Goal: Information Seeking & Learning: Check status

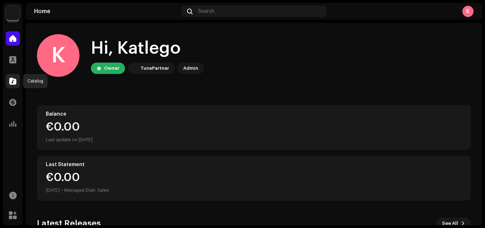
click at [12, 83] on span at bounding box center [12, 81] width 7 height 6
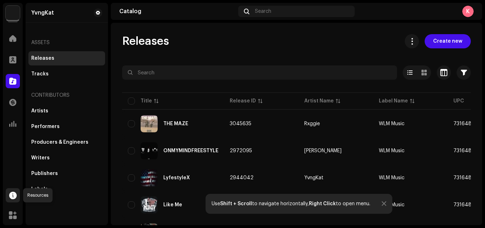
click at [12, 193] on span at bounding box center [12, 195] width 7 height 6
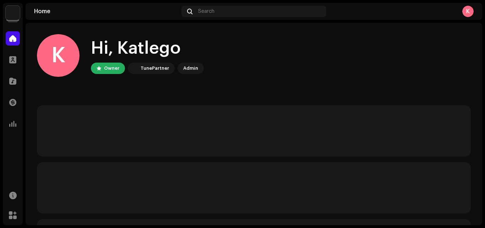
click at [90, 38] on div "K Hi, Katlego Owner TunePartner Admin" at bounding box center [254, 55] width 434 height 43
drag, startPoint x: 90, startPoint y: 38, endPoint x: 90, endPoint y: 46, distance: 7.5
click at [90, 46] on div "K Hi, Katlego Owner TunePartner Admin" at bounding box center [254, 55] width 434 height 43
click at [164, 83] on home-user "K Hi, Katlego Owner TunePartner Admin" at bounding box center [254, 61] width 434 height 54
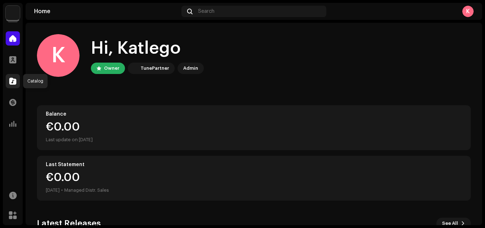
click at [12, 81] on span at bounding box center [12, 81] width 7 height 6
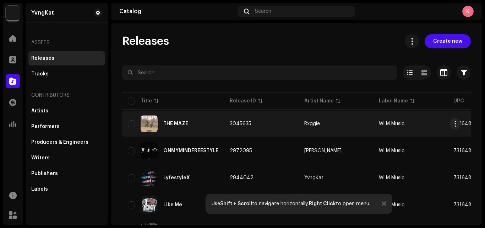
click at [183, 121] on div "THE MAZE" at bounding box center [173, 123] width 91 height 17
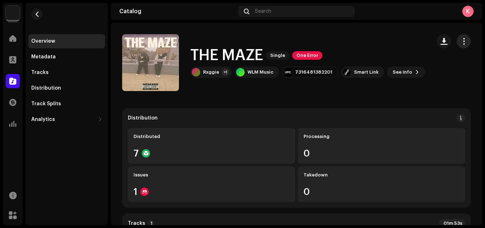
click at [457, 43] on button "button" at bounding box center [464, 41] width 14 height 14
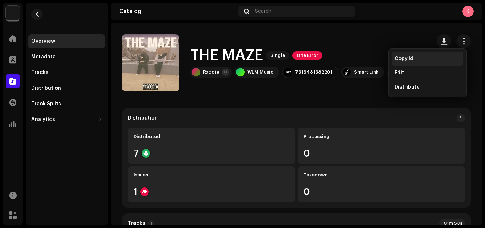
click at [409, 59] on span "Copy Id" at bounding box center [403, 59] width 19 height 6
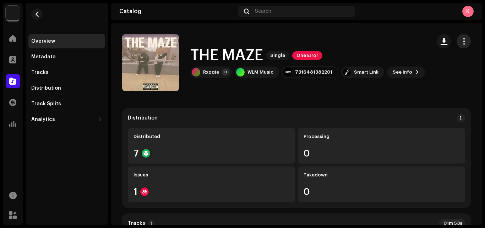
click at [461, 42] on span "button" at bounding box center [464, 41] width 7 height 6
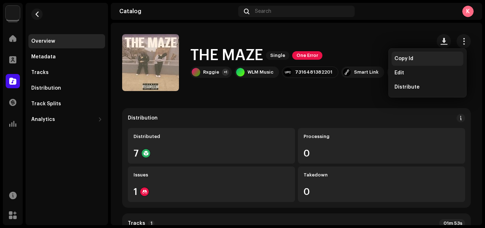
click at [402, 60] on span "Copy Id" at bounding box center [403, 59] width 19 height 6
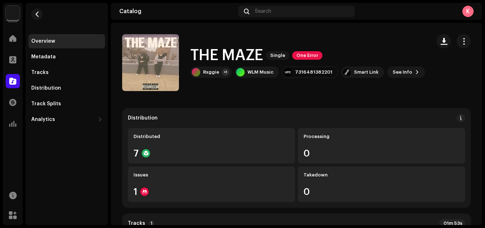
click at [4, 211] on div "Marketplace" at bounding box center [13, 215] width 20 height 20
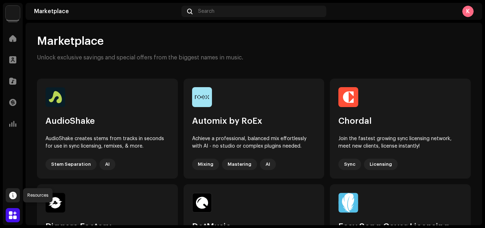
click at [14, 194] on span at bounding box center [12, 195] width 7 height 6
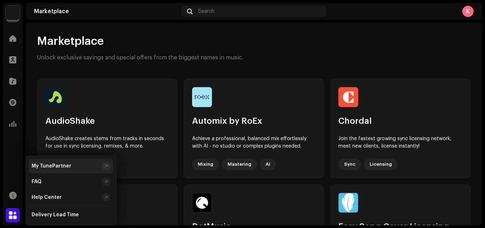
click at [65, 167] on div "My TunePartner" at bounding box center [52, 166] width 40 height 6
click at [22, 76] on div "Catalog" at bounding box center [13, 81] width 20 height 20
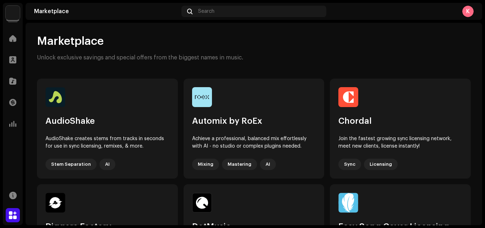
click at [22, 76] on div "Catalog" at bounding box center [13, 81] width 20 height 20
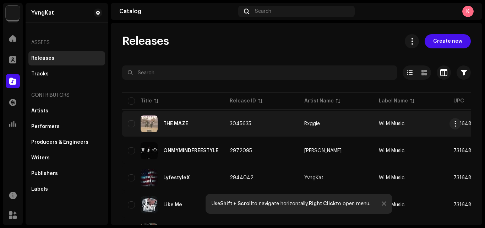
click at [201, 126] on div "THE MAZE" at bounding box center [173, 123] width 91 height 17
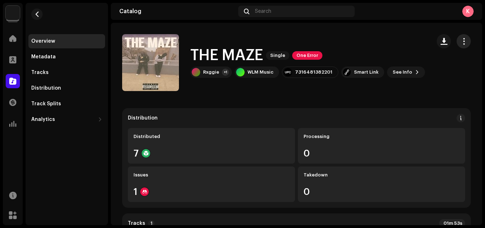
click at [460, 47] on button "button" at bounding box center [464, 41] width 14 height 14
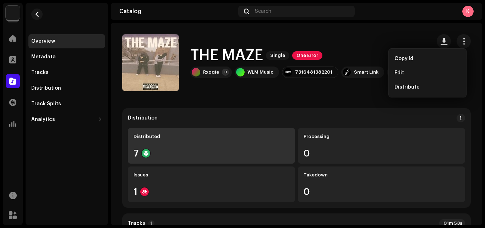
click at [147, 143] on div "Distributed 7" at bounding box center [211, 146] width 167 height 36
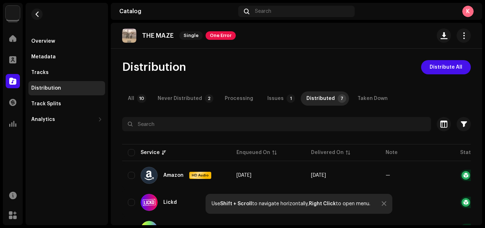
click at [151, 37] on p "THE MAZE" at bounding box center [158, 35] width 32 height 7
click at [56, 48] on div "Overview Metadata Tracks Distribution Track Splits Analytics Consumption Engage…" at bounding box center [66, 80] width 77 height 92
click at [56, 44] on div "Overview" at bounding box center [66, 41] width 77 height 14
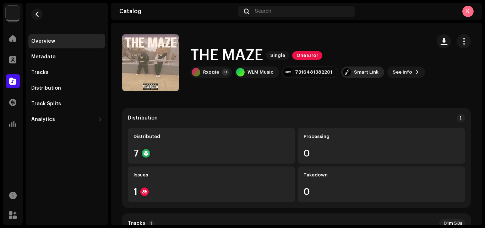
click at [349, 76] on div "Smart Link" at bounding box center [362, 71] width 43 height 11
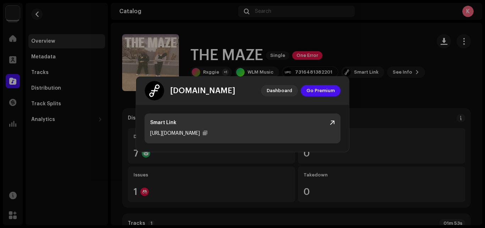
click at [199, 131] on div "[URL][DOMAIN_NAME]" at bounding box center [175, 133] width 50 height 9
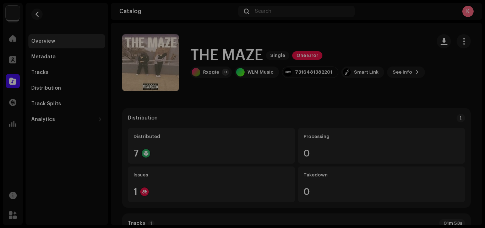
click at [211, 55] on div "[DOMAIN_NAME] Dashboard Go Premium Smart Link [URL][DOMAIN_NAME]" at bounding box center [242, 114] width 485 height 228
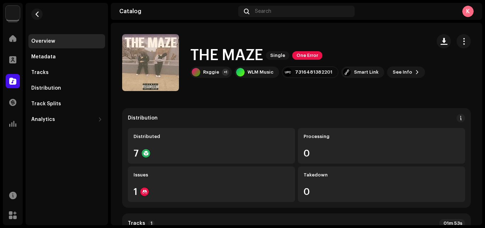
scroll to position [177, 0]
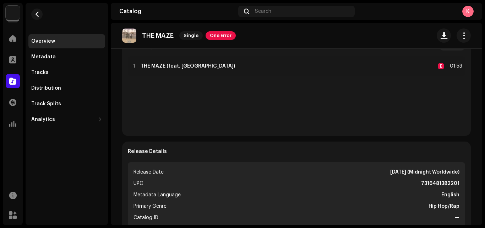
click at [485, 154] on div "YvngKat Home Profile Catalog Transactions Analytics Resources Marketplace Overv…" at bounding box center [242, 114] width 485 height 228
click at [484, 162] on div "YvngKat Home Profile Catalog Transactions Analytics Resources Marketplace Overv…" at bounding box center [242, 114] width 485 height 228
click at [483, 157] on div "YvngKat Home Profile Catalog Transactions Analytics Resources Marketplace Overv…" at bounding box center [242, 114] width 485 height 228
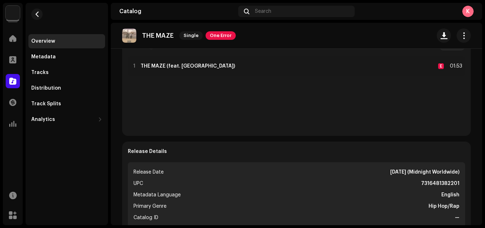
scroll to position [354, 0]
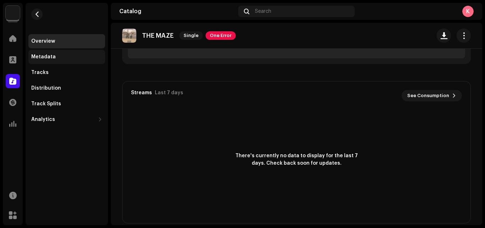
click at [40, 55] on div "Metadata" at bounding box center [43, 57] width 24 height 6
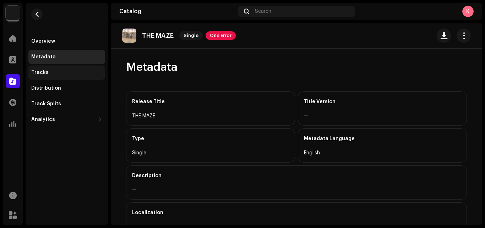
click at [49, 77] on div "Tracks" at bounding box center [66, 72] width 77 height 14
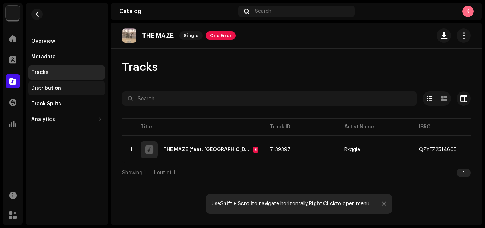
click at [57, 95] on div "Distribution" at bounding box center [66, 88] width 77 height 14
